Goal: Information Seeking & Learning: Learn about a topic

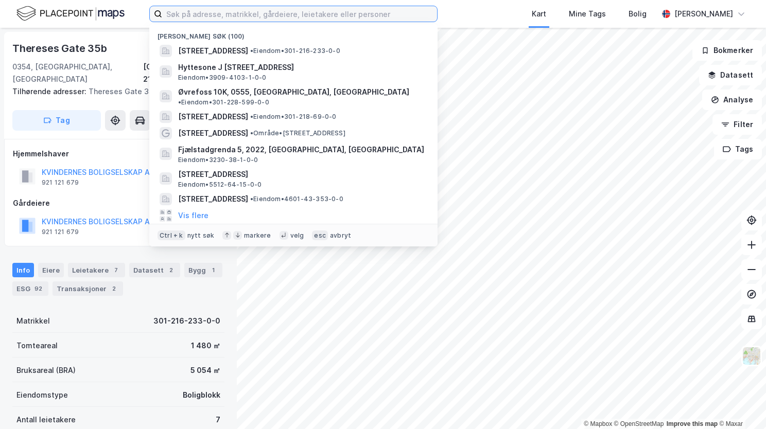
click at [285, 17] on input at bounding box center [299, 13] width 275 height 15
paste input "Hovslundvegen 23, 2340 Løten"
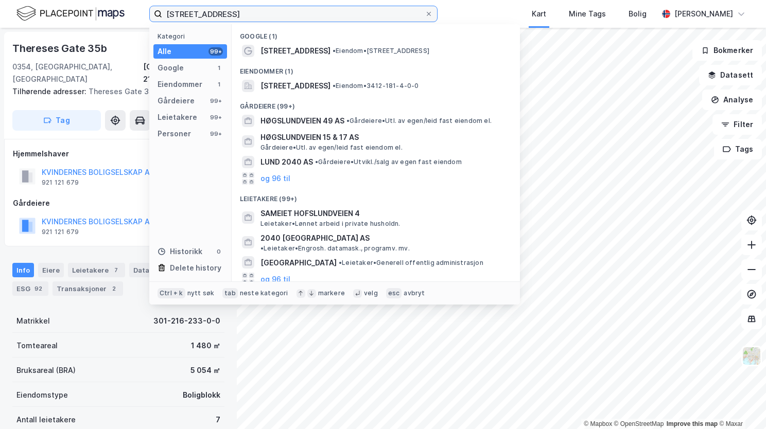
type input "Hovslundvegen 23, 2340 Løten"
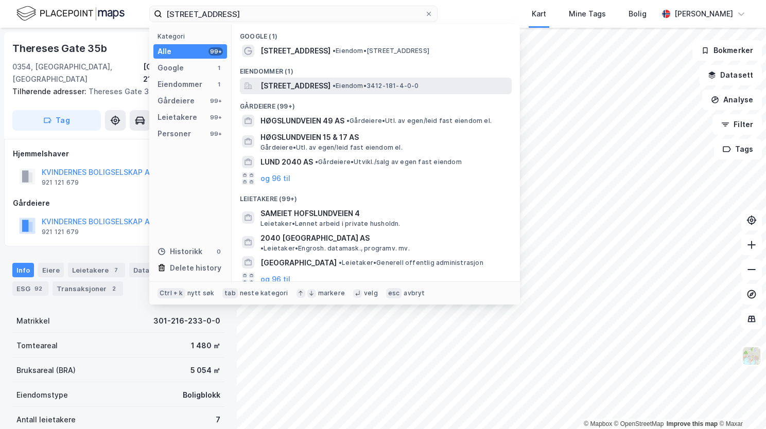
click at [328, 87] on span "Hovslundvegen 23, 2340, LØTEN, LØTEN" at bounding box center [295, 86] width 70 height 12
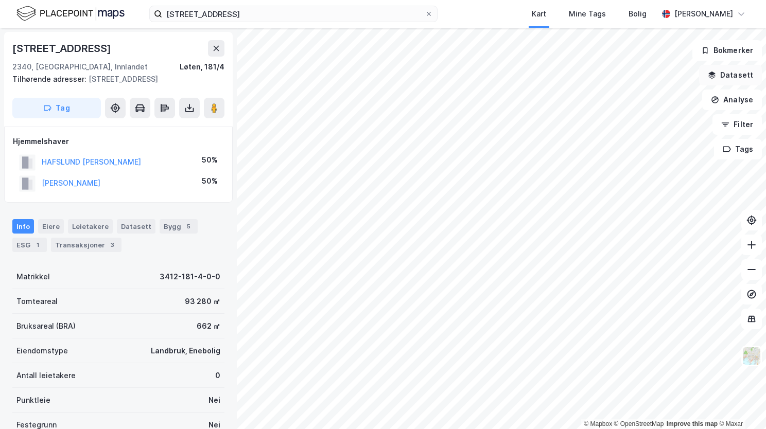
click at [722, 79] on button "Datasett" at bounding box center [730, 75] width 63 height 21
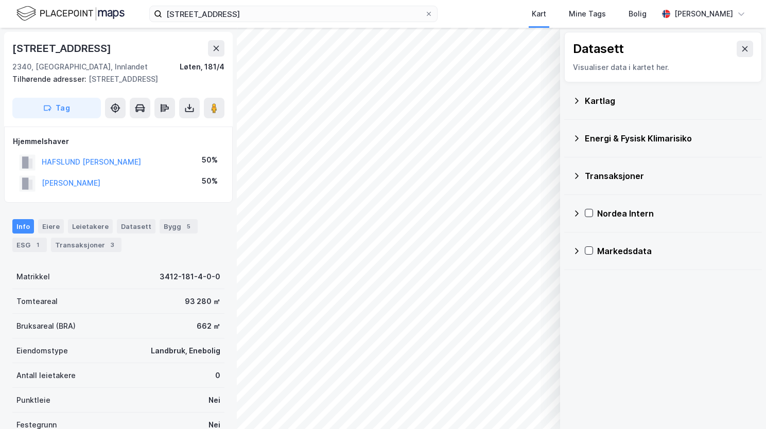
click at [577, 97] on icon at bounding box center [576, 101] width 8 height 8
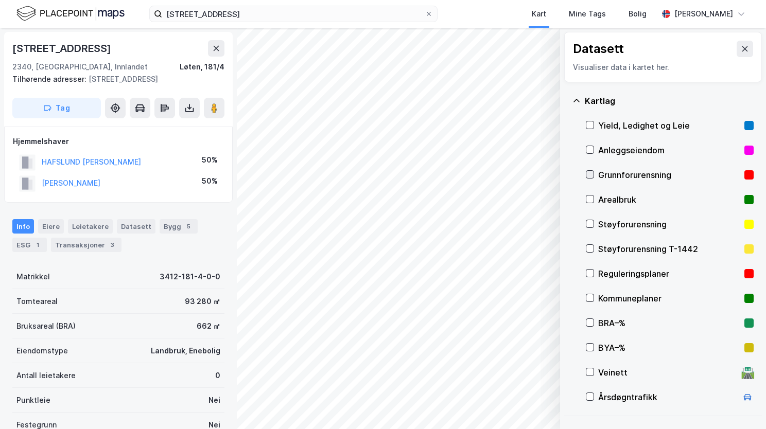
click at [591, 171] on icon at bounding box center [589, 174] width 7 height 7
click at [576, 99] on icon at bounding box center [576, 100] width 6 height 3
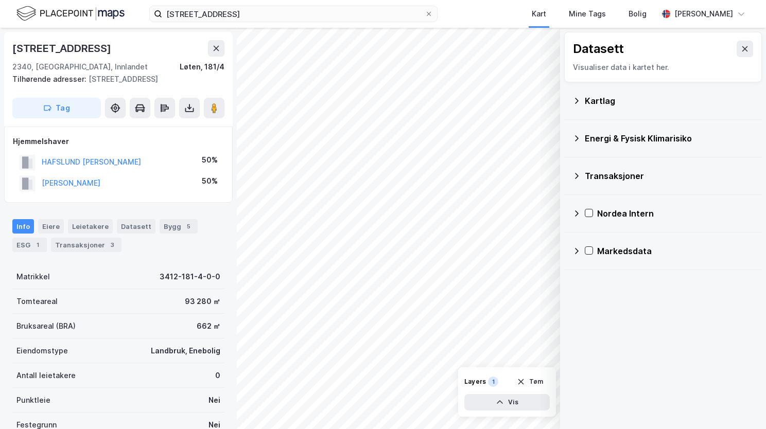
click at [582, 138] on div "Energi & Fysisk Klimarisiko" at bounding box center [662, 138] width 181 height 25
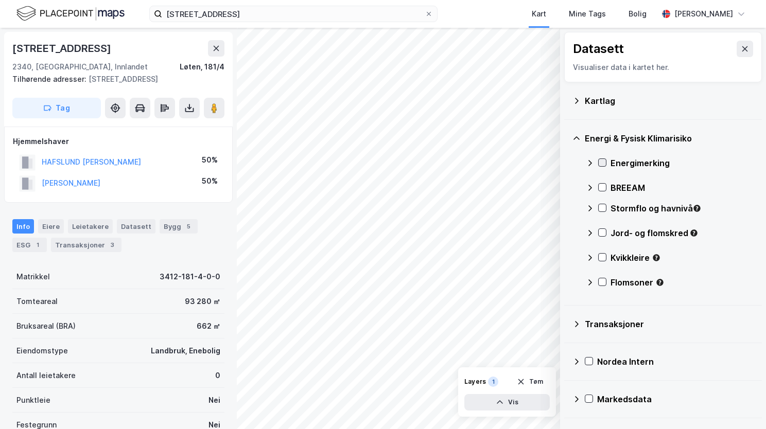
click at [605, 163] on icon at bounding box center [601, 162] width 7 height 7
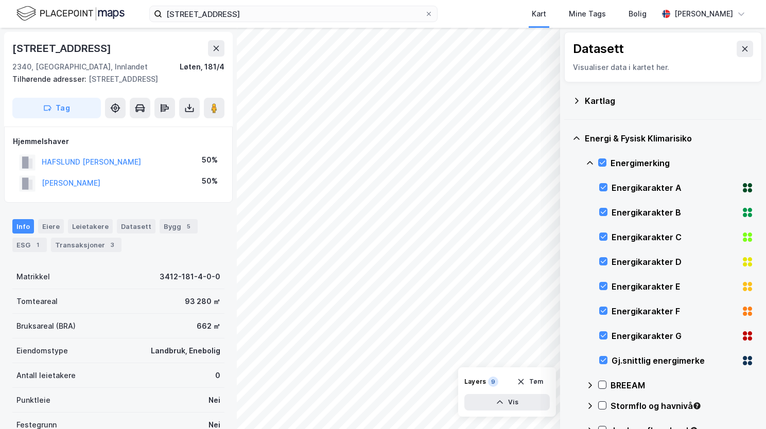
click at [590, 162] on icon at bounding box center [590, 163] width 8 height 8
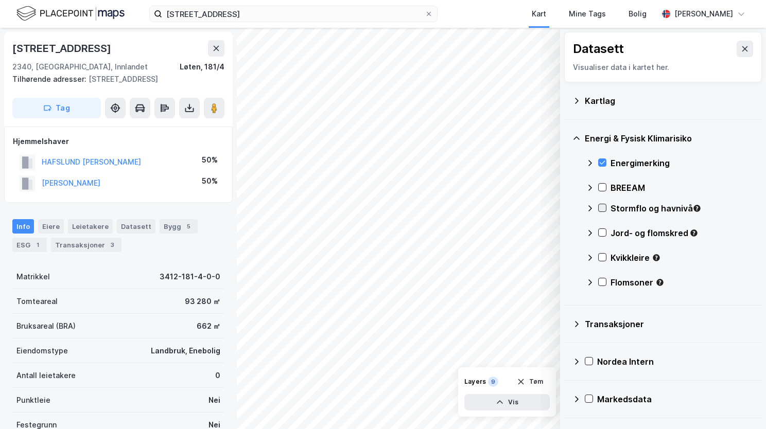
click at [601, 204] on icon at bounding box center [601, 207] width 7 height 7
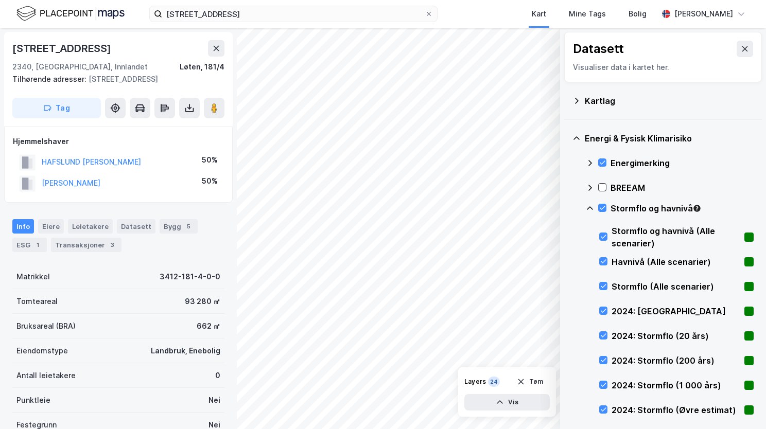
click at [591, 205] on icon at bounding box center [590, 208] width 8 height 8
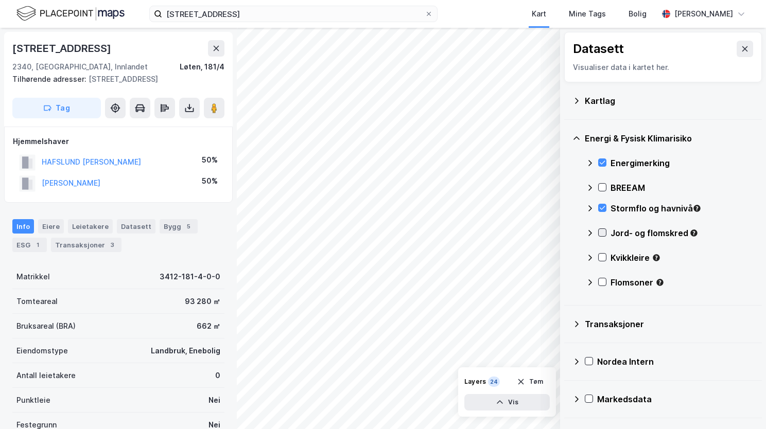
click at [601, 233] on icon at bounding box center [603, 233] width 6 height 4
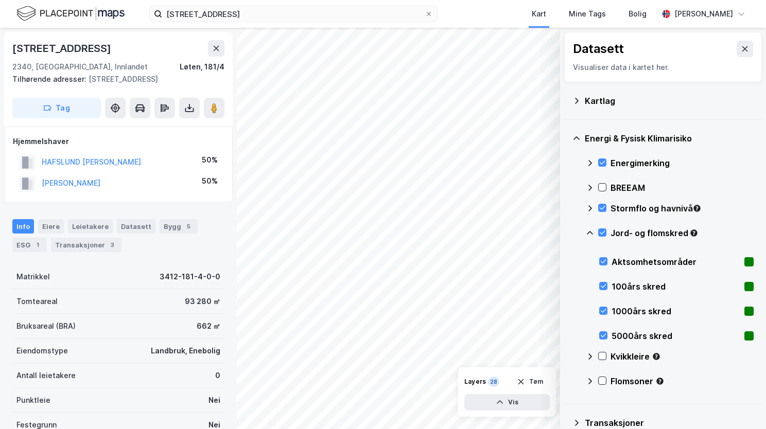
click at [590, 233] on icon at bounding box center [590, 233] width 8 height 8
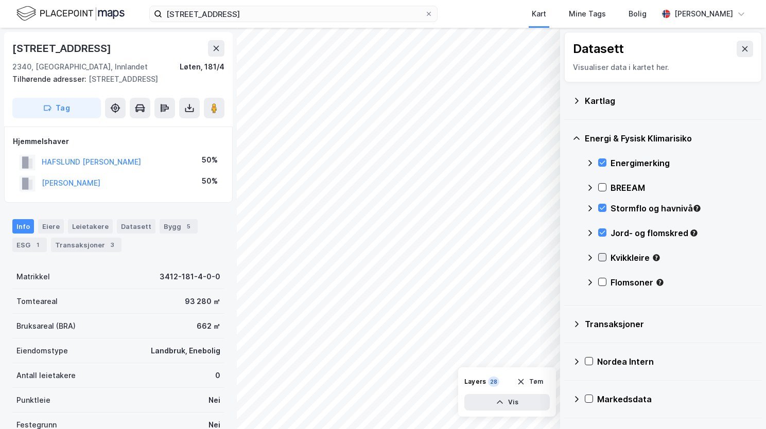
click at [600, 259] on icon at bounding box center [601, 257] width 7 height 7
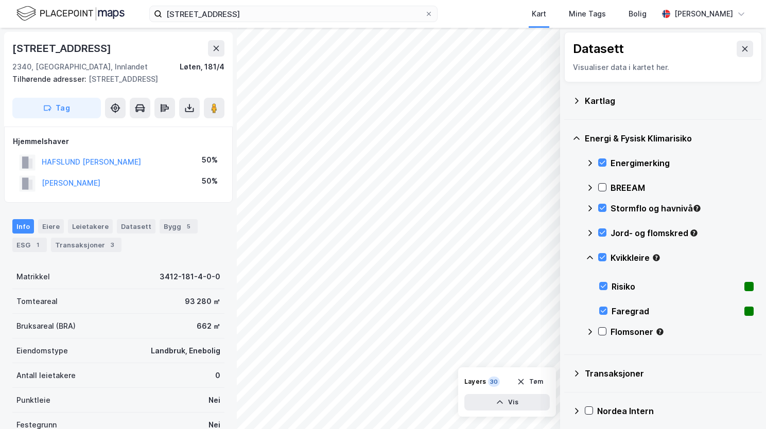
click at [588, 257] on icon at bounding box center [590, 258] width 6 height 4
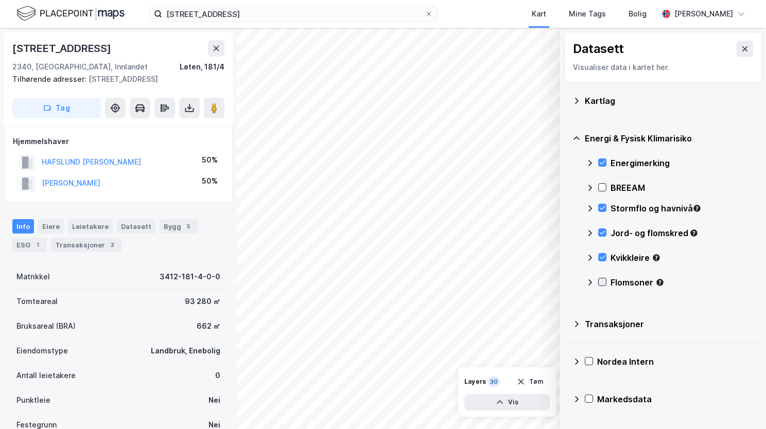
click at [601, 285] on div at bounding box center [602, 282] width 8 height 8
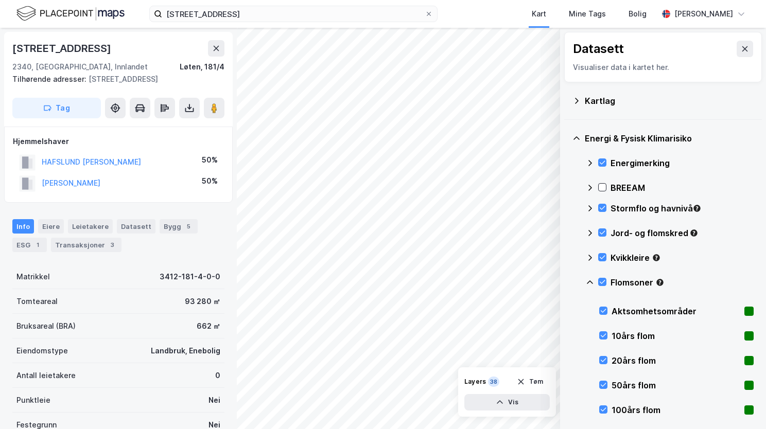
click at [591, 282] on icon at bounding box center [590, 282] width 8 height 8
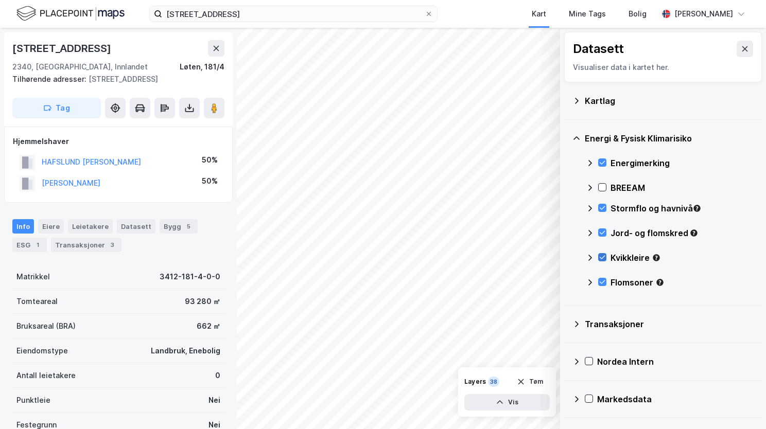
click at [603, 256] on icon at bounding box center [601, 257] width 7 height 7
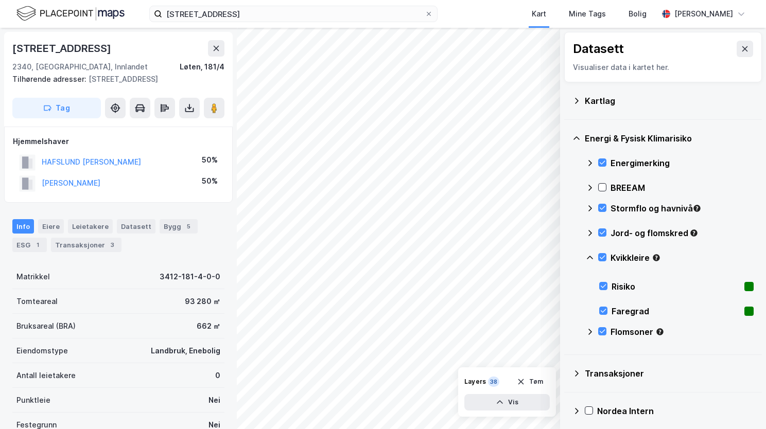
click at [590, 257] on icon at bounding box center [590, 258] width 8 height 8
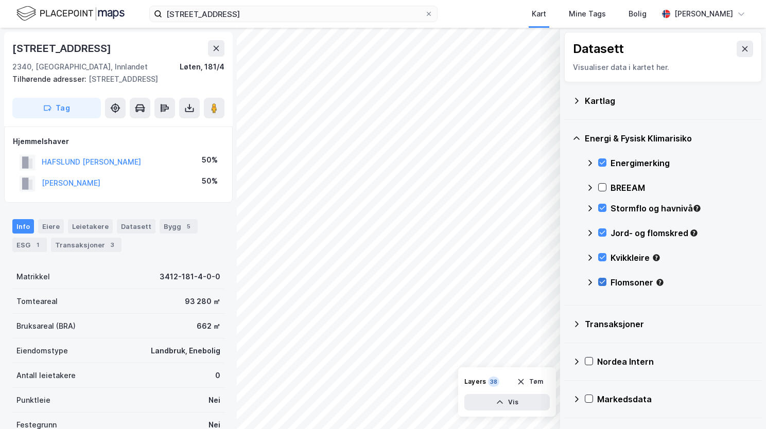
click at [601, 279] on icon at bounding box center [601, 281] width 7 height 7
click at [591, 281] on icon at bounding box center [590, 282] width 4 height 6
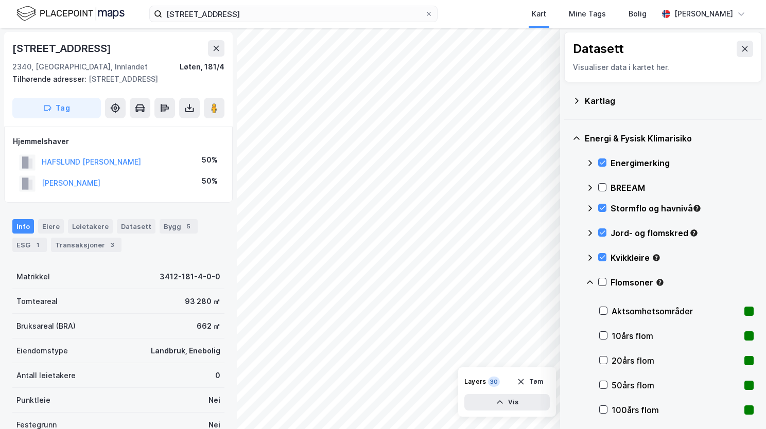
scroll to position [103, 0]
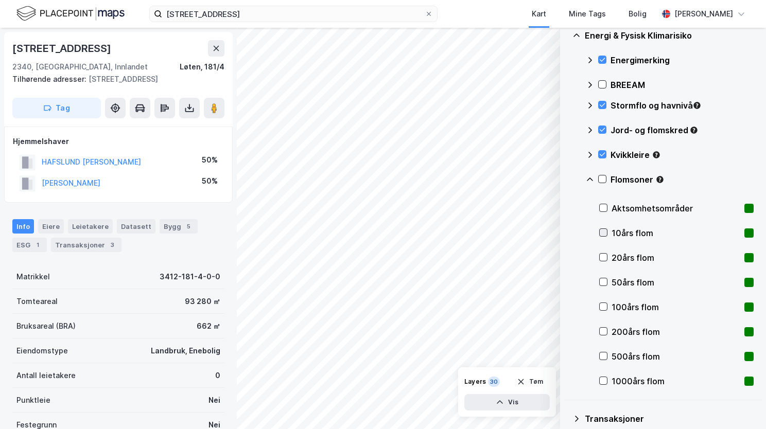
click at [604, 233] on icon at bounding box center [604, 233] width 6 height 4
click at [604, 258] on icon at bounding box center [603, 257] width 7 height 7
click at [605, 282] on icon at bounding box center [603, 281] width 7 height 7
click at [605, 307] on icon at bounding box center [603, 306] width 7 height 7
click at [605, 332] on icon at bounding box center [603, 331] width 7 height 7
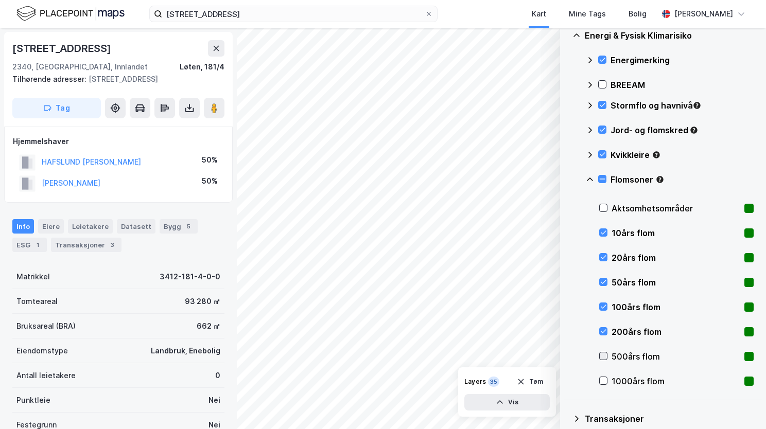
click at [605, 353] on icon at bounding box center [603, 355] width 7 height 7
click at [604, 382] on icon at bounding box center [603, 380] width 7 height 7
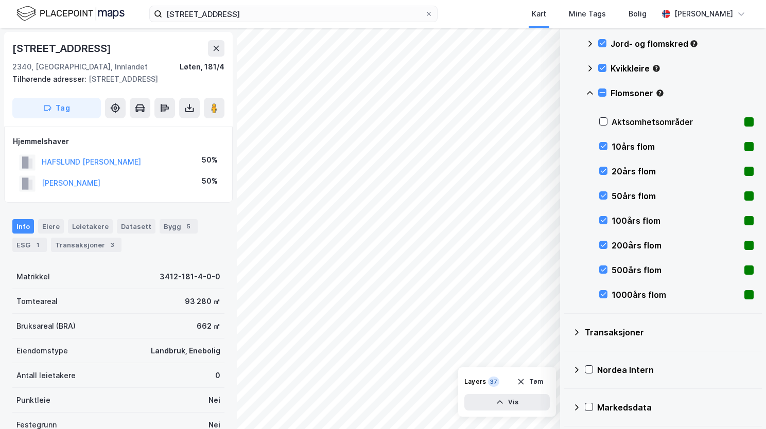
scroll to position [86, 0]
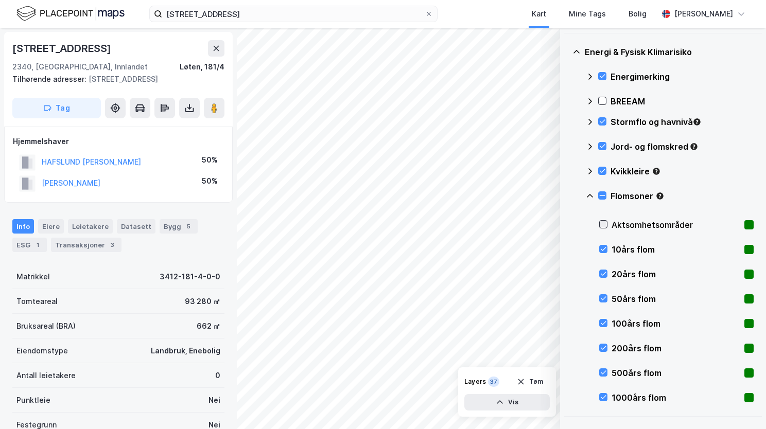
click at [605, 224] on icon at bounding box center [603, 224] width 7 height 7
click at [590, 195] on icon at bounding box center [590, 196] width 8 height 8
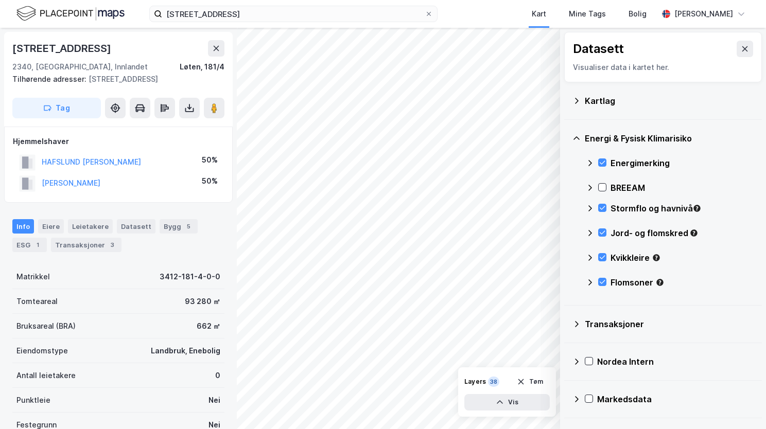
scroll to position [0, 0]
